Goal: Navigation & Orientation: Find specific page/section

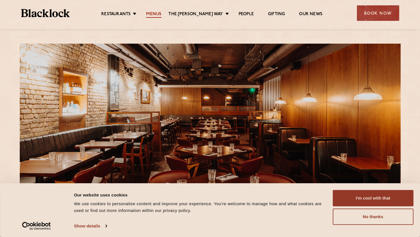
click at [161, 16] on link "Menus" at bounding box center [153, 15] width 15 height 6
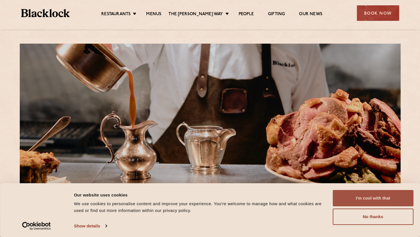
click at [359, 198] on button "I'm cool with that" at bounding box center [372, 198] width 81 height 16
